Goal: Transaction & Acquisition: Purchase product/service

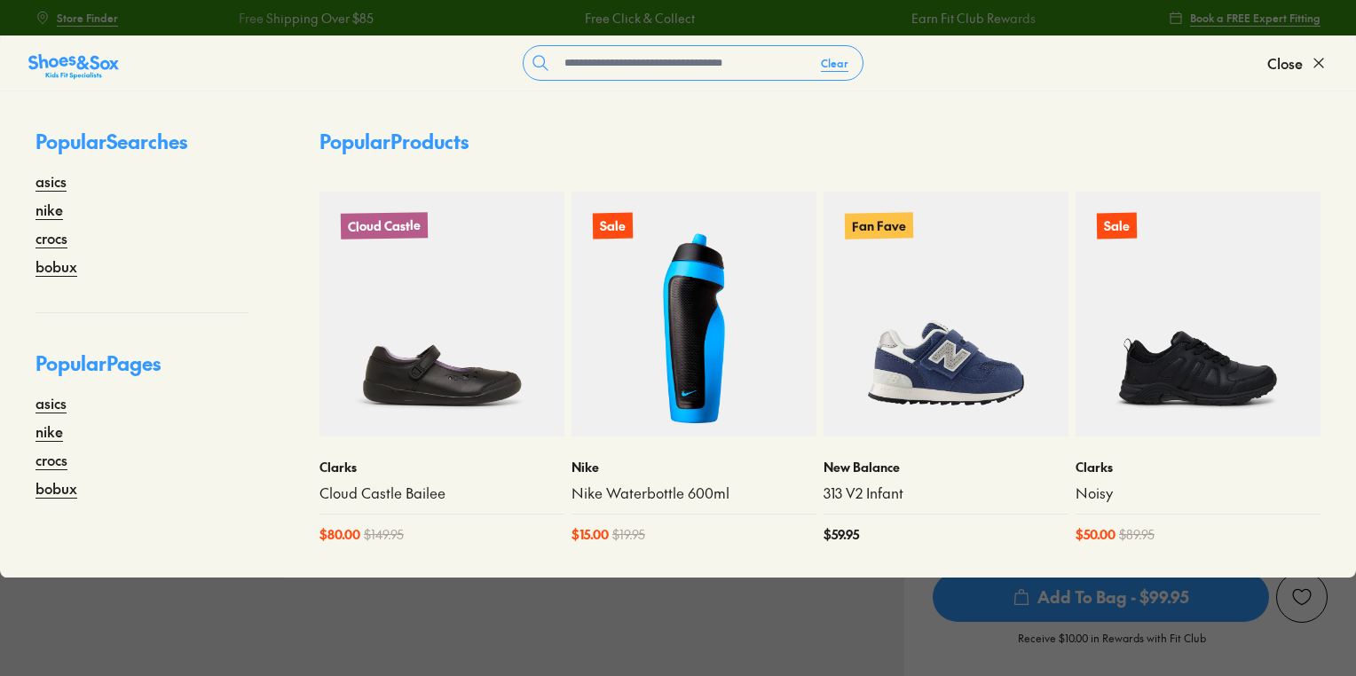
select select "*"
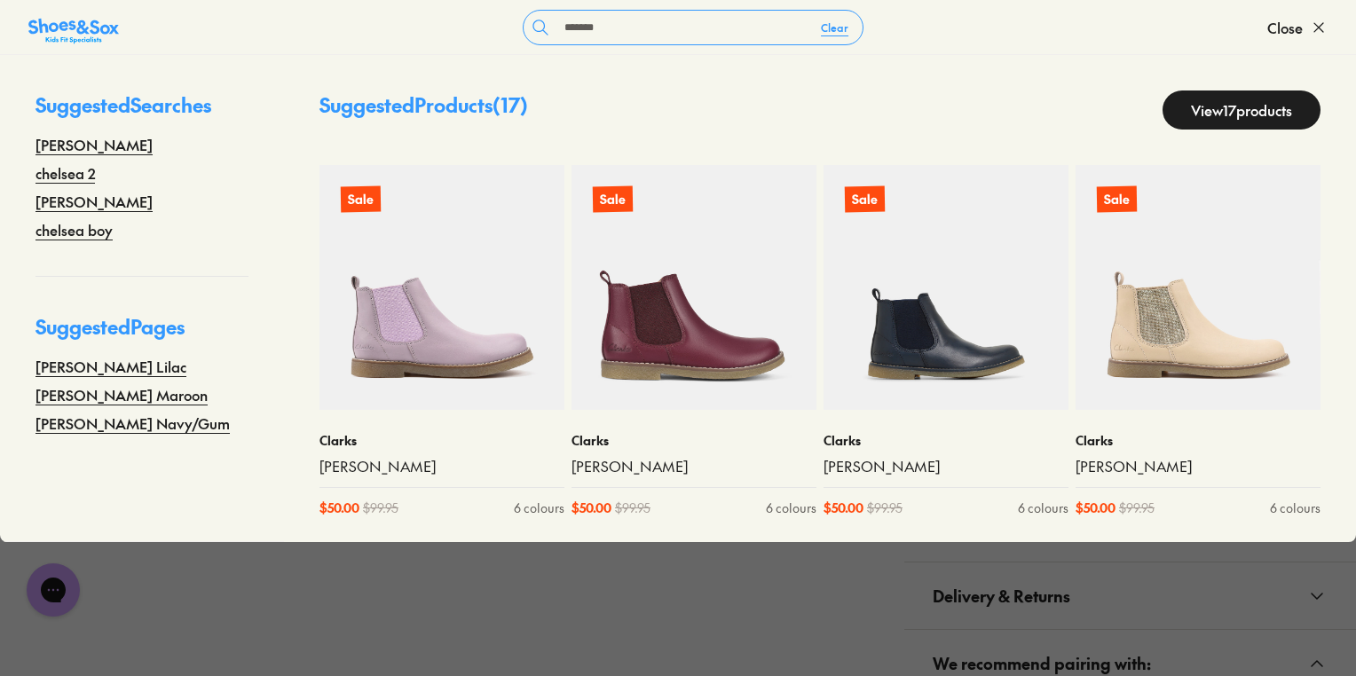
type input "*******"
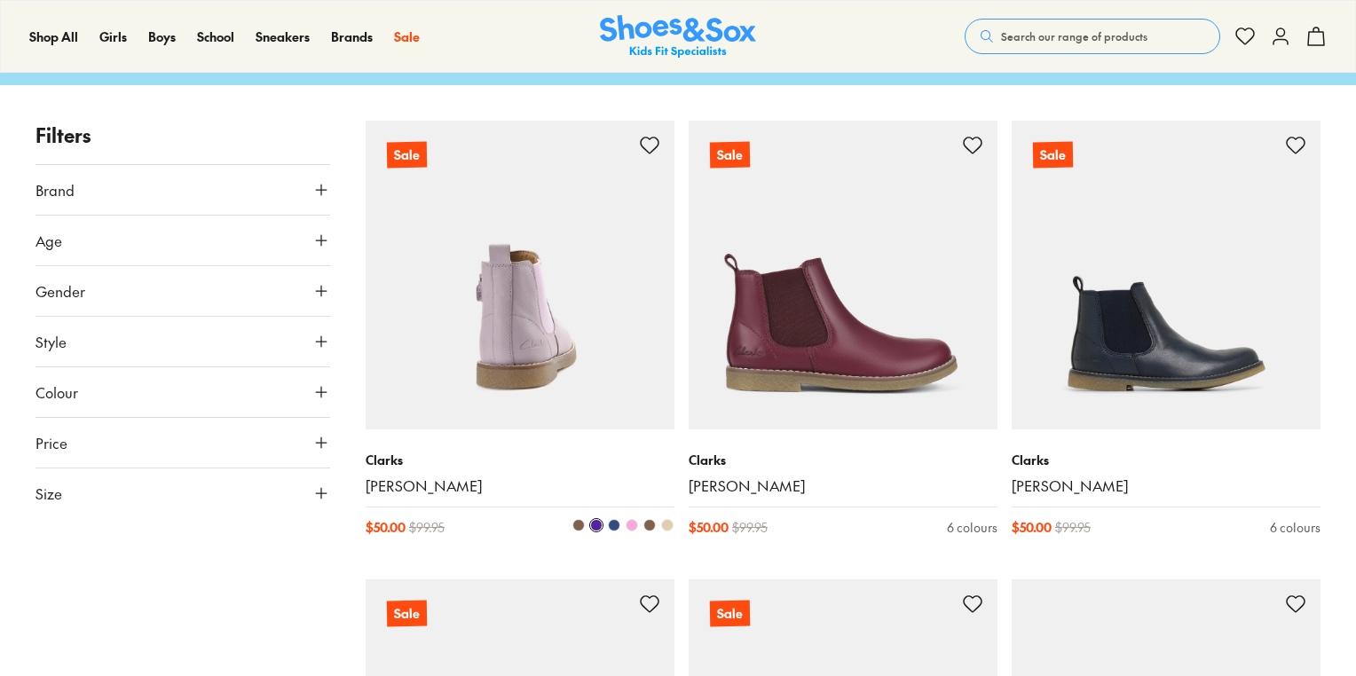
click at [487, 327] on img at bounding box center [520, 275] width 309 height 309
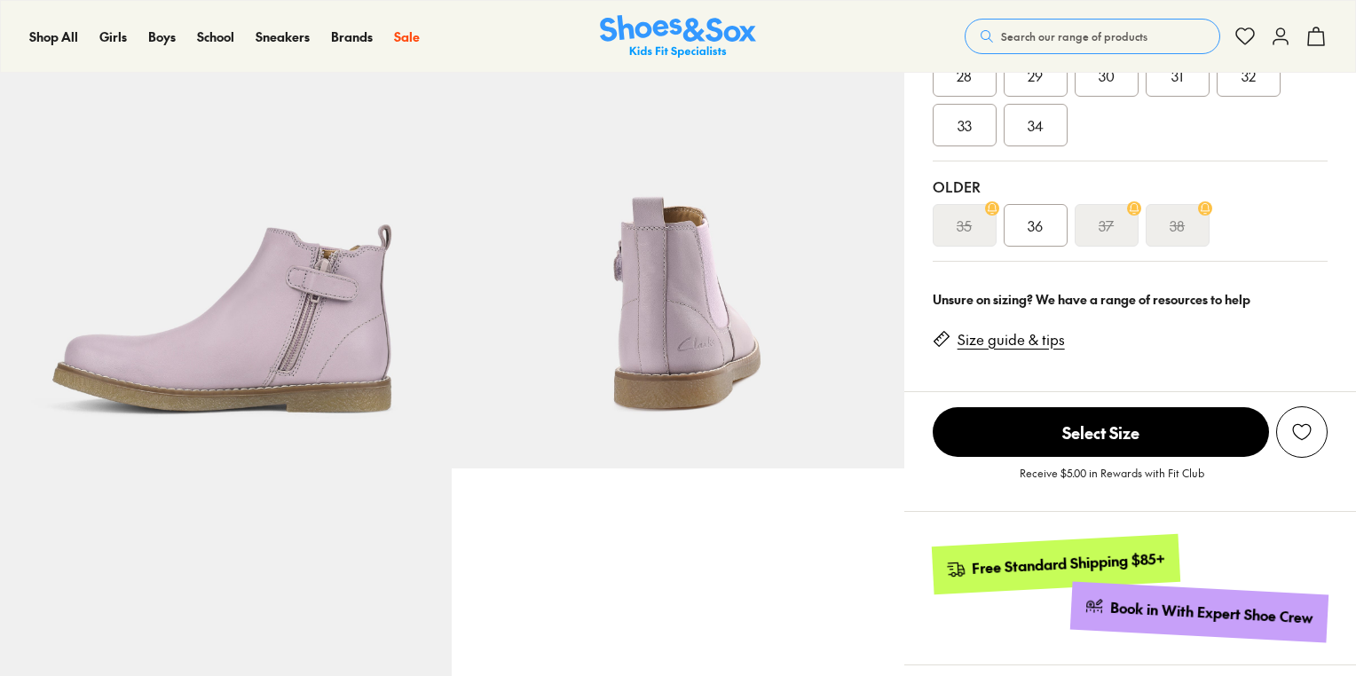
scroll to position [568, 0]
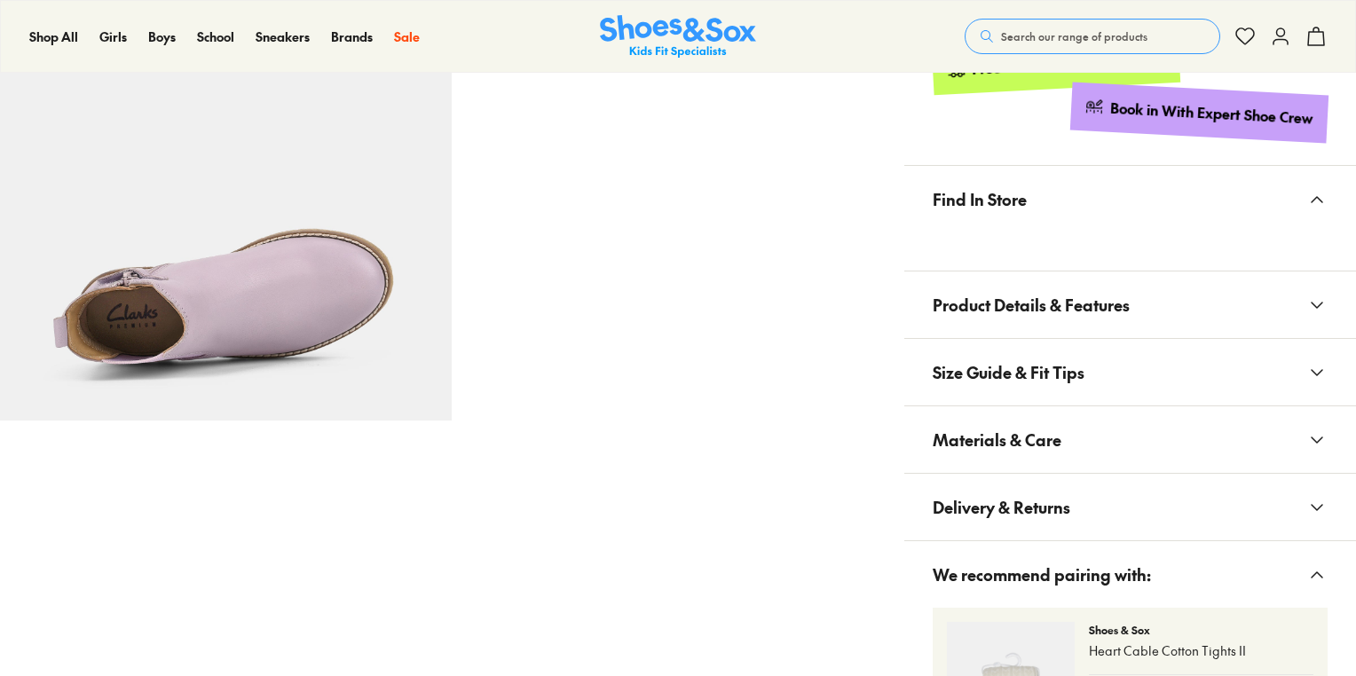
select select "*"
click at [1034, 433] on span "Materials & Care" at bounding box center [997, 439] width 129 height 52
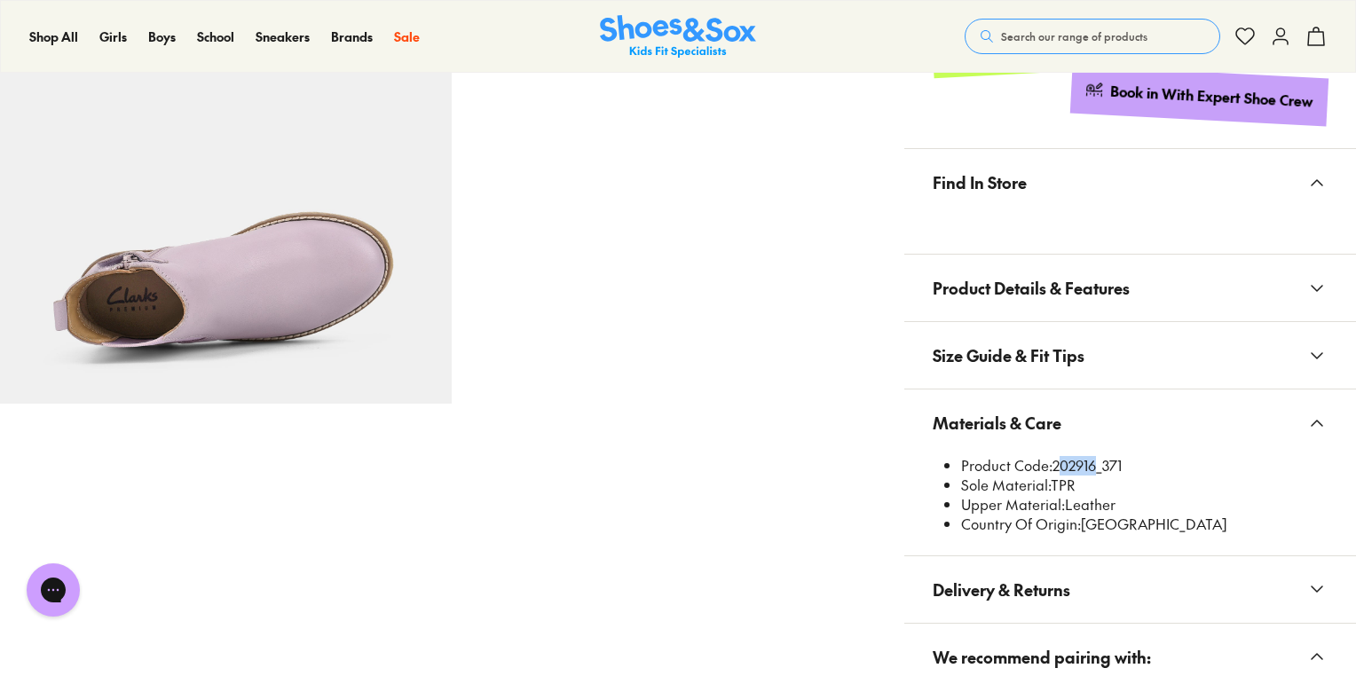
scroll to position [0, 0]
drag, startPoint x: 1053, startPoint y: 465, endPoint x: 1097, endPoint y: 470, distance: 43.8
click at [1097, 470] on li "Product Code: 202916_371" at bounding box center [1144, 466] width 366 height 20
copy li "202916"
